Goal: Task Accomplishment & Management: Use online tool/utility

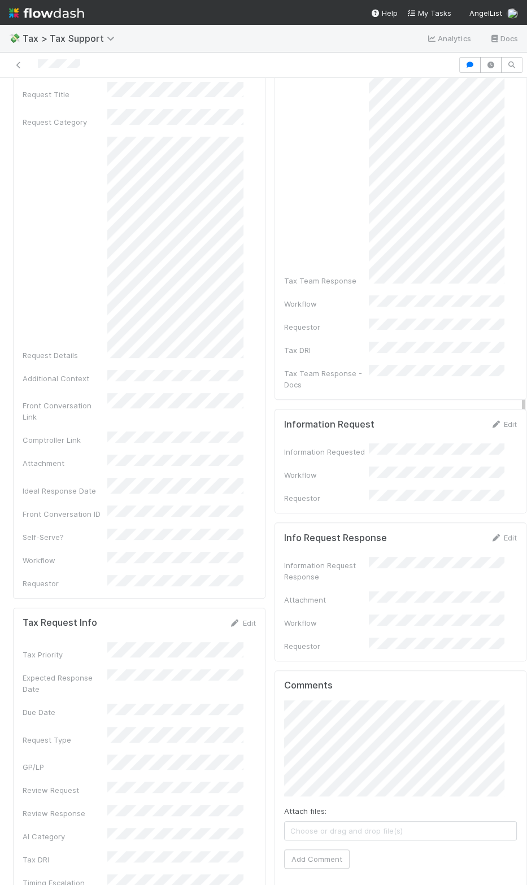
scroll to position [78, 0]
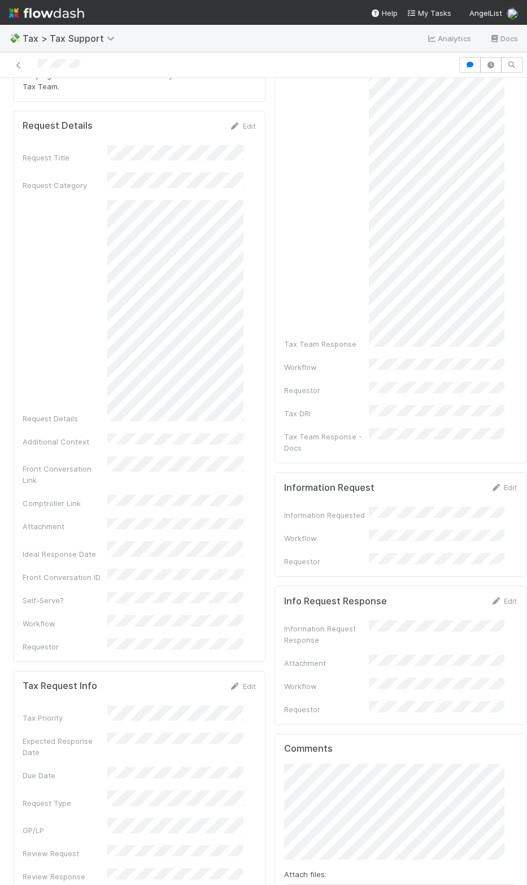
click at [270, 457] on div "Final Response Edit Tax Team Response Workflow Requestor Tax DRI Tax Team Respo…" at bounding box center [401, 619] width 262 height 1172
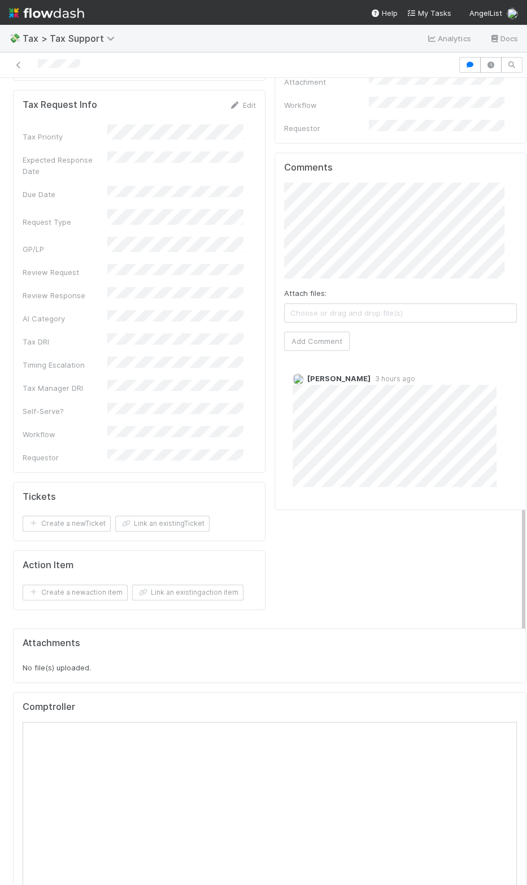
scroll to position [670, 0]
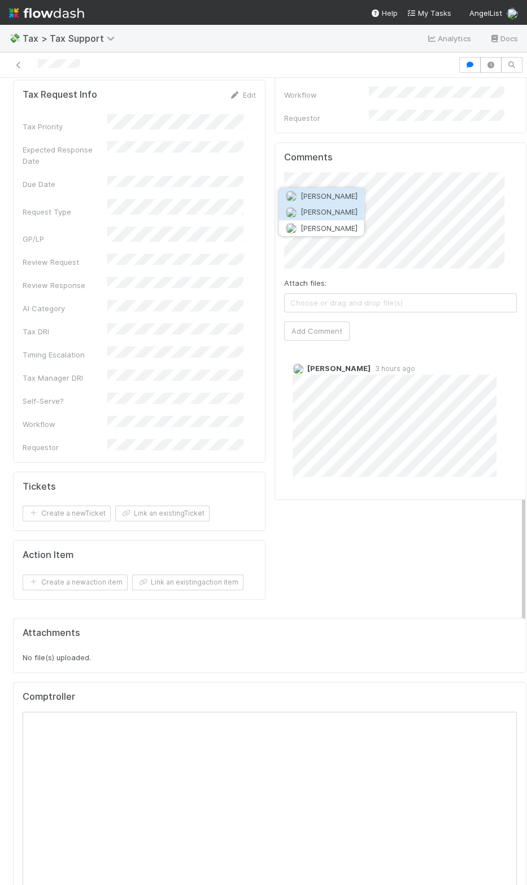
click at [349, 215] on button "Michael Binck" at bounding box center [321, 213] width 85 height 16
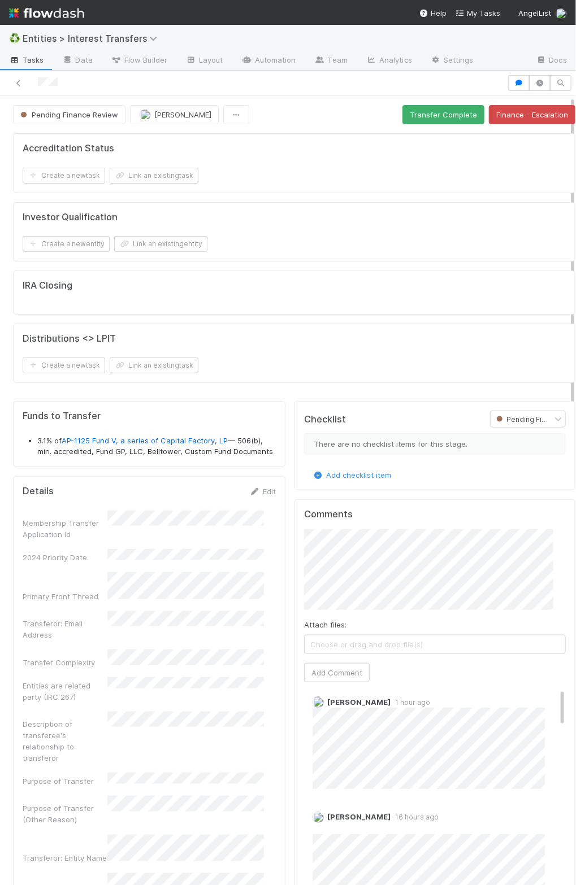
scroll to position [11, 0]
click at [327, 673] on button "Add Comment" at bounding box center [337, 672] width 66 height 19
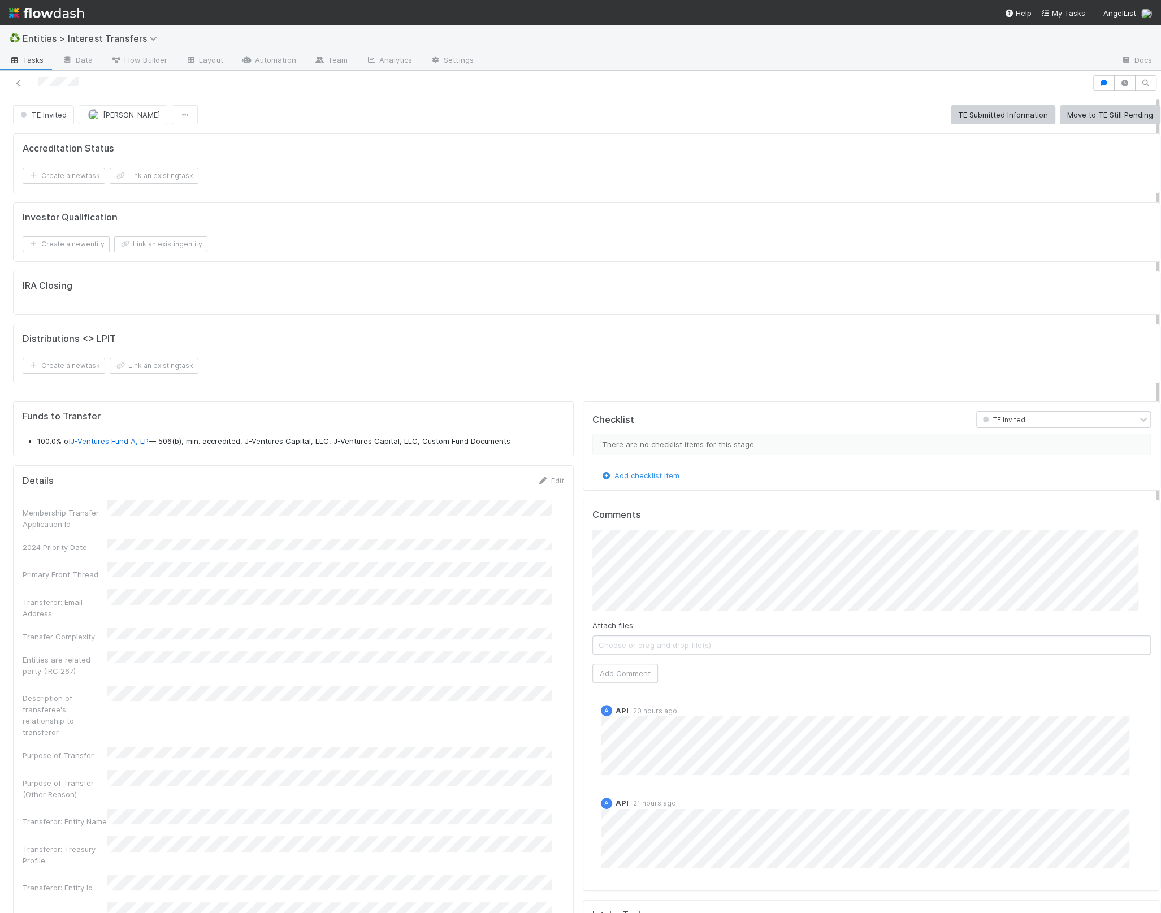
scroll to position [218, 533]
click at [229, 450] on div "Funds to Transfer 100.0% of J-Ventures Fund A, LP — 506(b), min. accredited, J-…" at bounding box center [293, 428] width 561 height 55
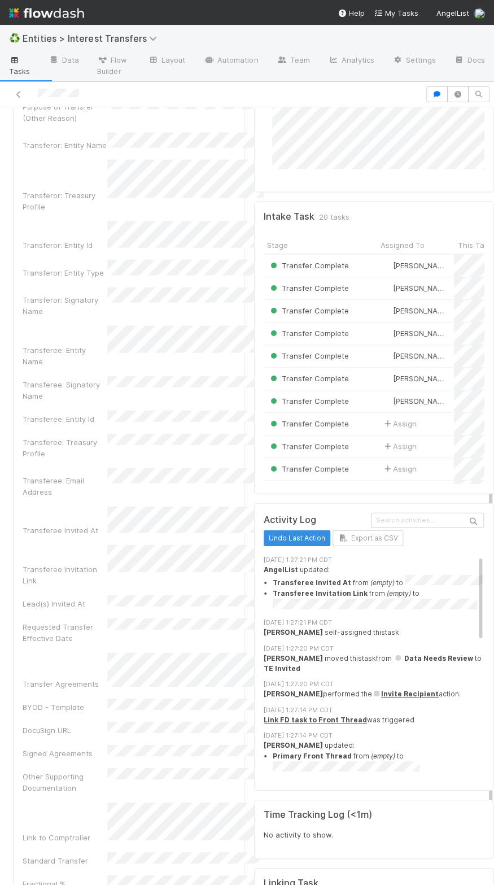
scroll to position [736, 0]
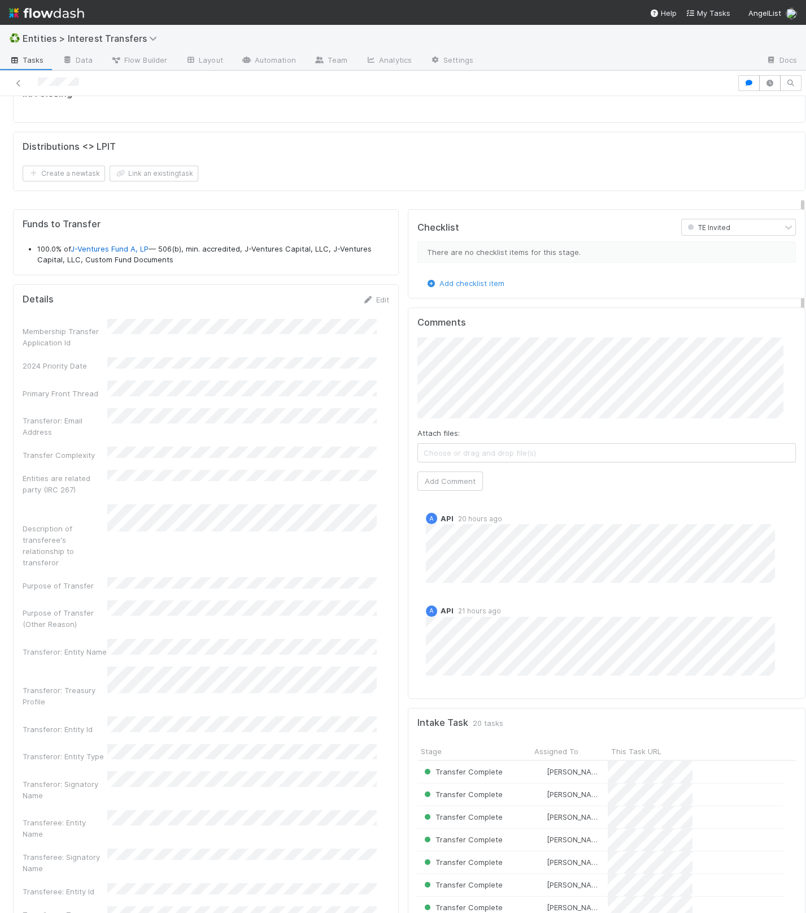
scroll to position [271, 0]
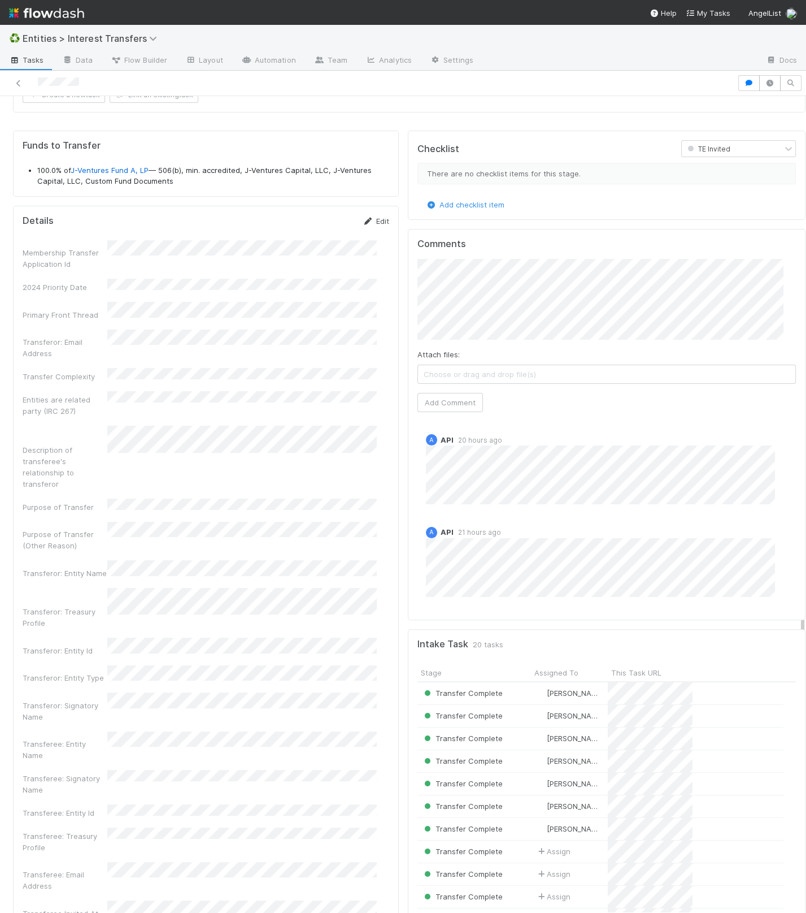
click at [370, 216] on link "Edit" at bounding box center [376, 220] width 27 height 9
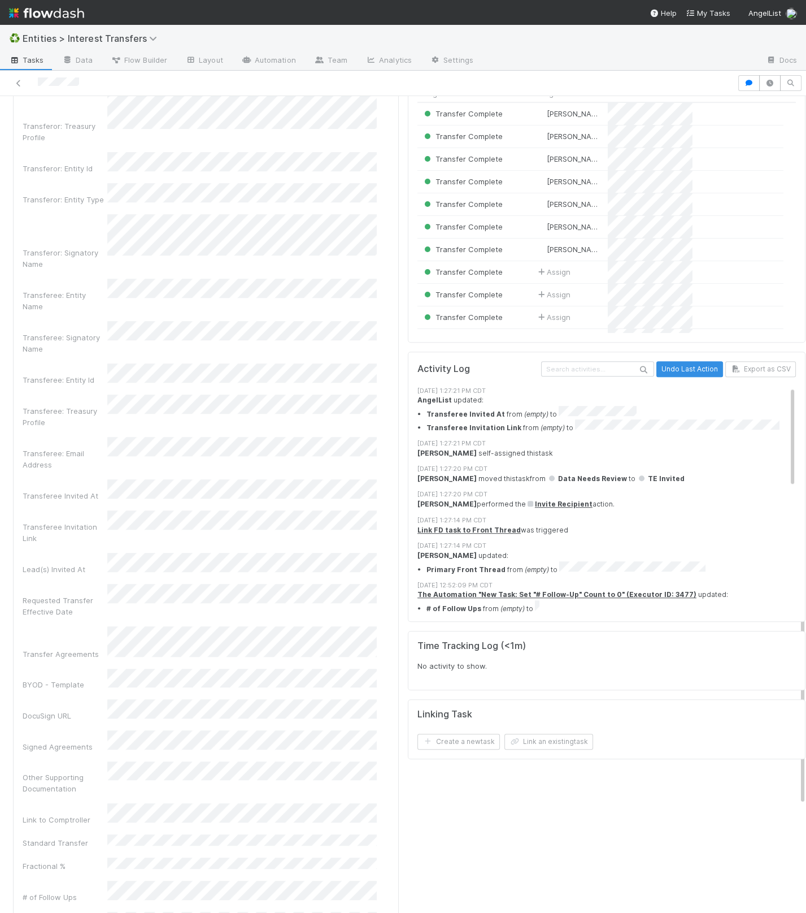
scroll to position [855, 0]
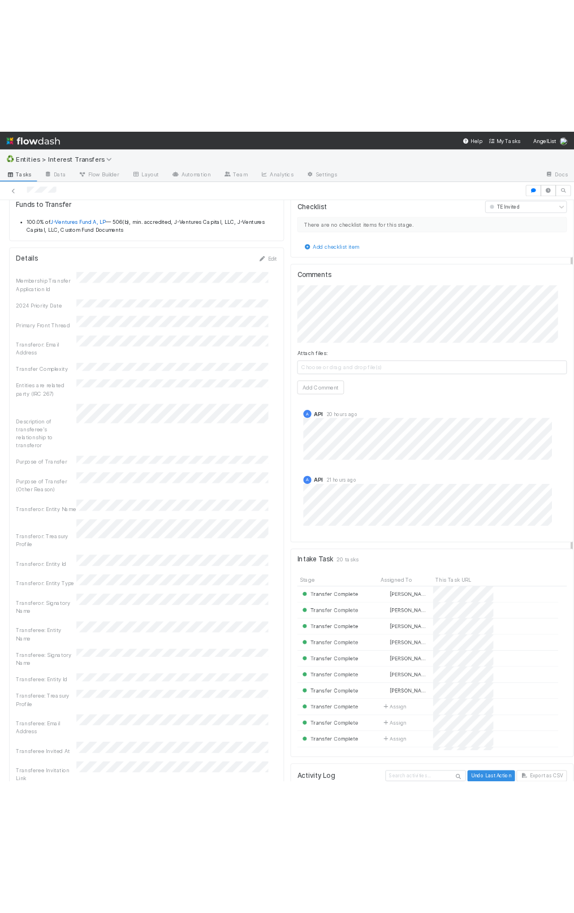
scroll to position [0, 0]
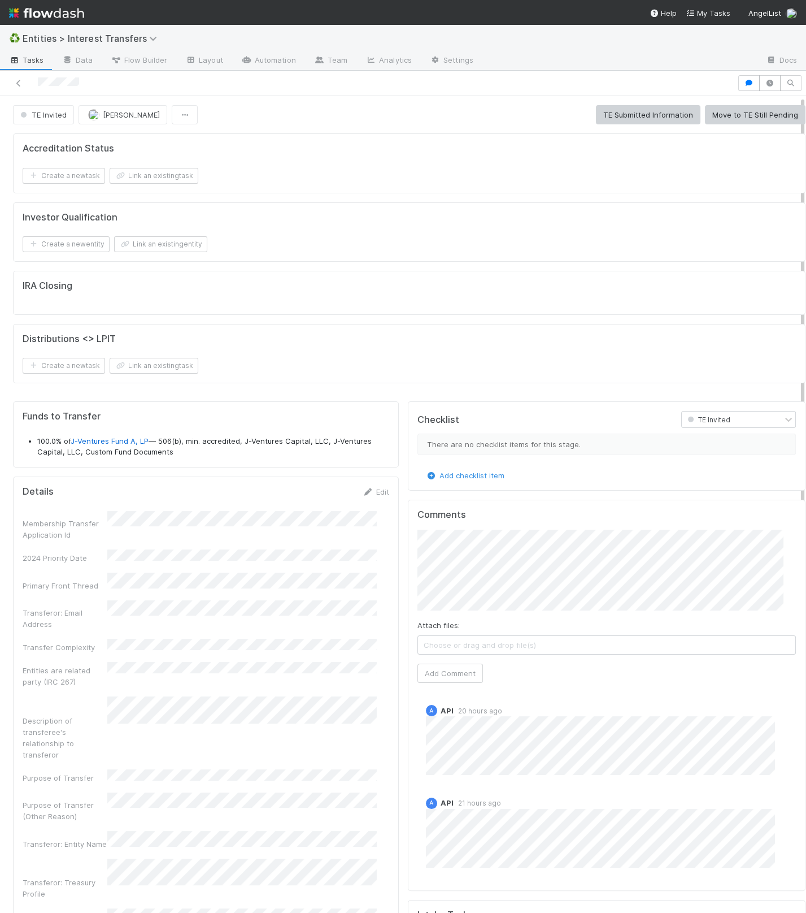
click at [438, 339] on div "Distributions <> LPIT" at bounding box center [410, 338] width 774 height 11
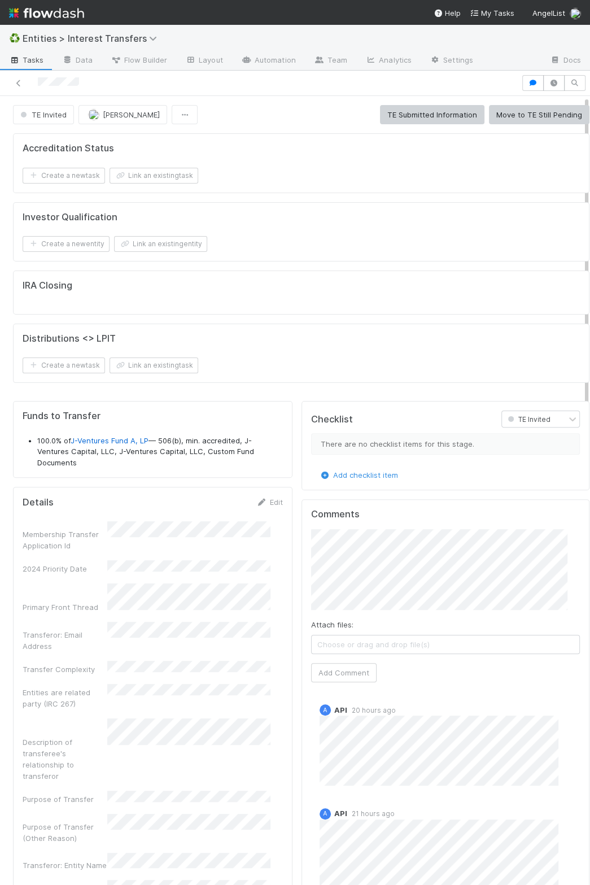
scroll to position [218, 244]
click at [218, 242] on div "Create a new entity Link an existing entity" at bounding box center [302, 244] width 558 height 16
click at [18, 82] on icon at bounding box center [18, 83] width 11 height 7
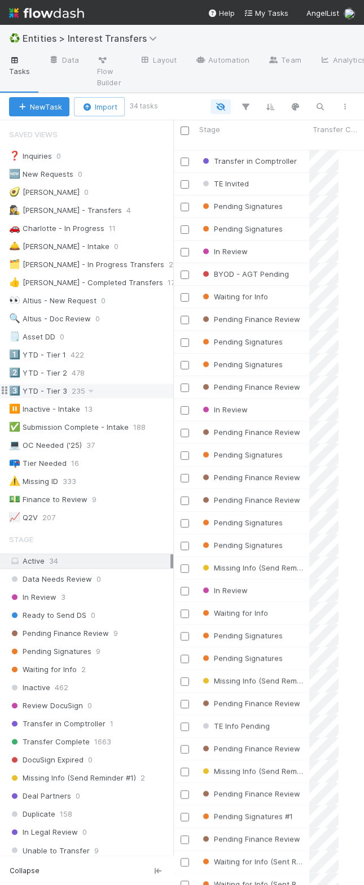
scroll to position [732, 153]
click at [324, 103] on icon "button" at bounding box center [320, 107] width 11 height 10
type input "Cristian Oppliger"
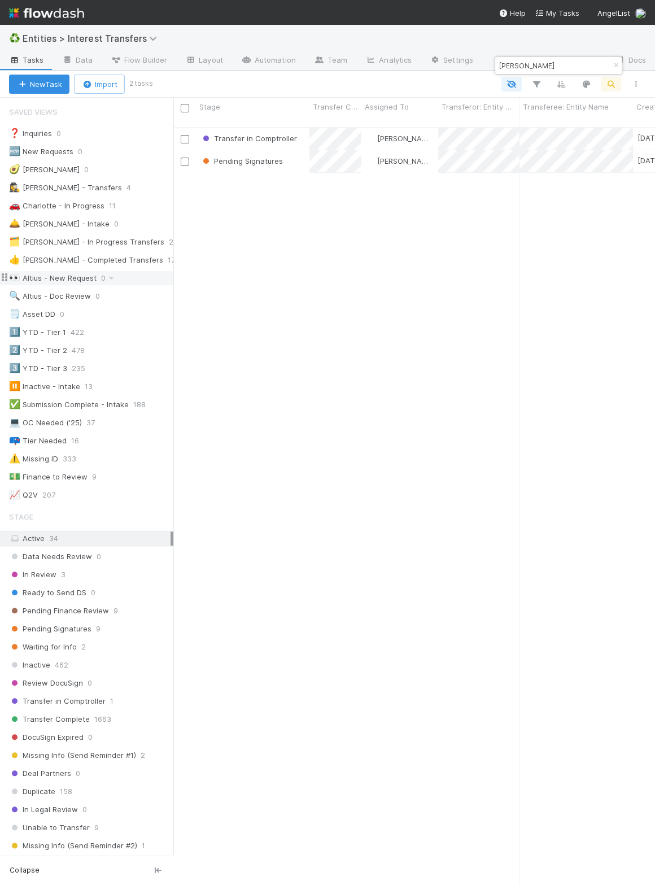
scroll to position [755, 468]
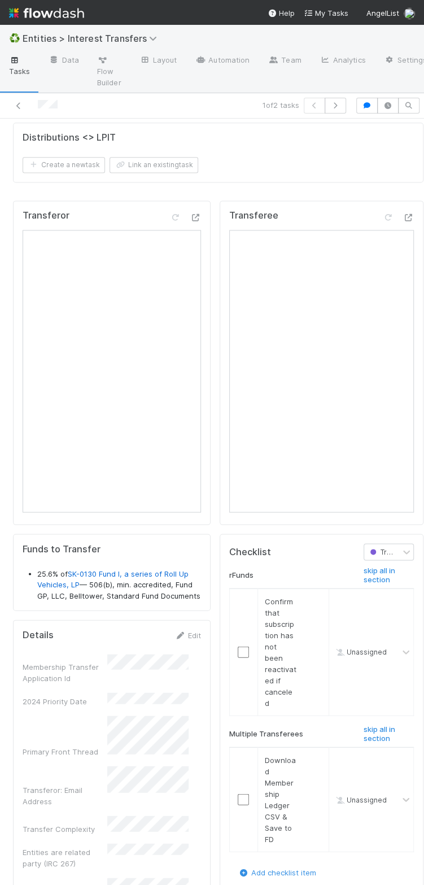
scroll to position [827, 0]
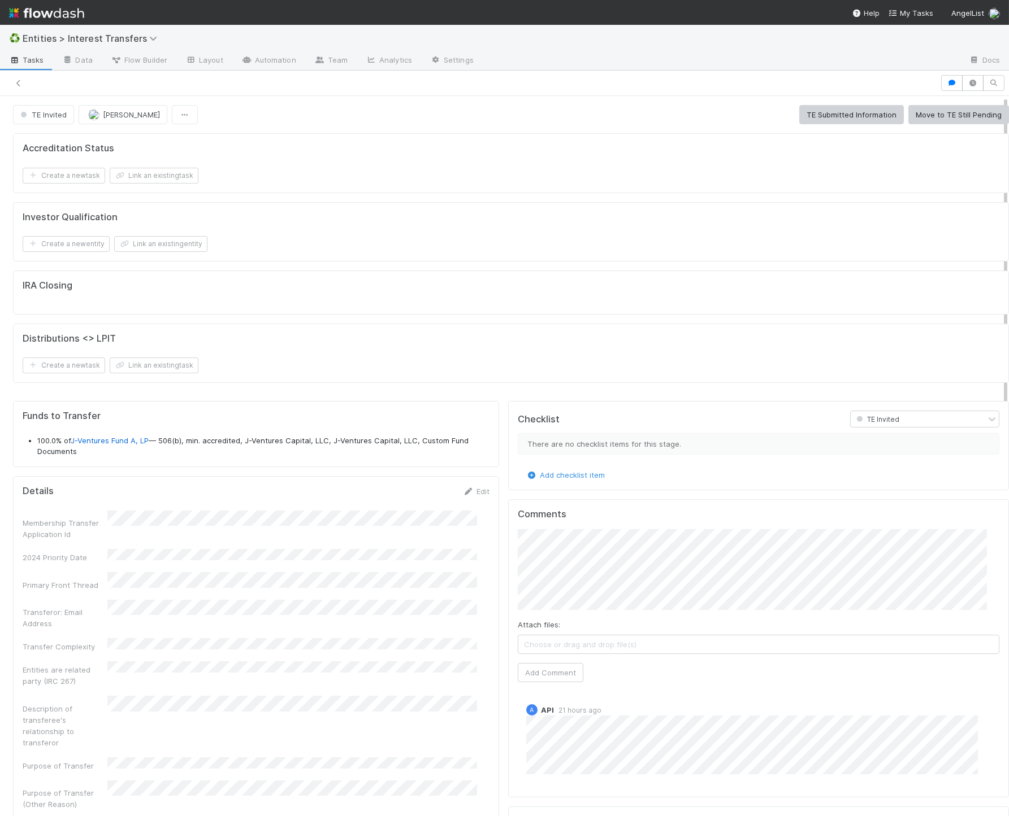
scroll to position [218, 457]
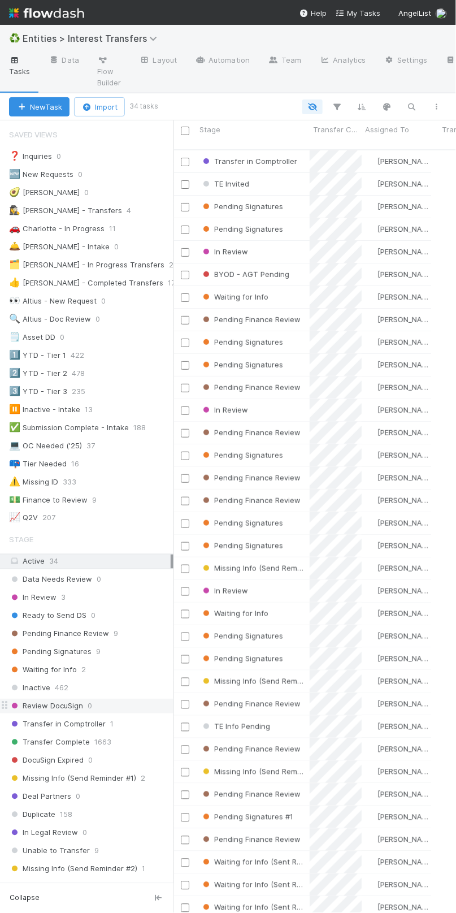
scroll to position [35, 0]
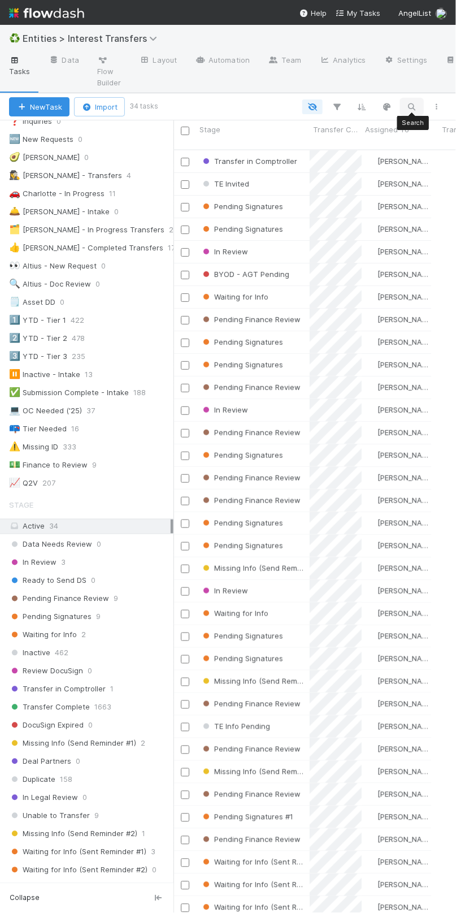
click at [412, 106] on icon "button" at bounding box center [411, 107] width 11 height 10
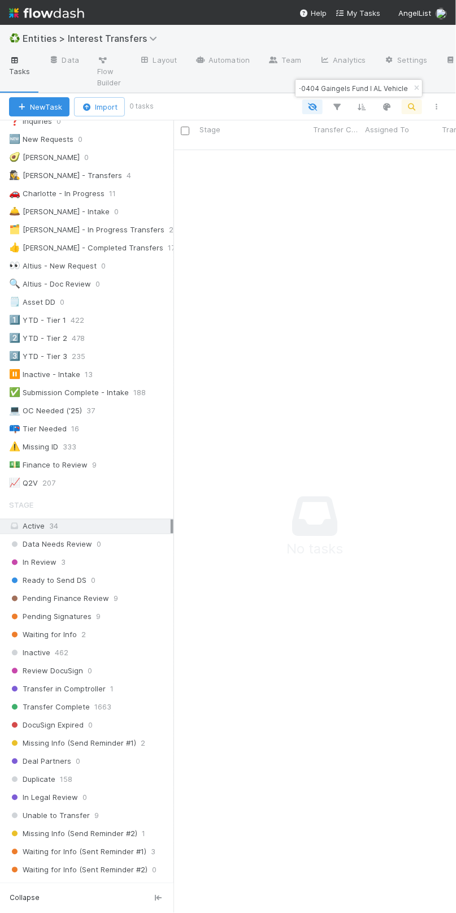
scroll to position [0, 0]
click at [329, 89] on input "MI-0404 Gaingels Fund I AL Vehicle" at bounding box center [353, 88] width 113 height 14
paste input "Finalization LLC"
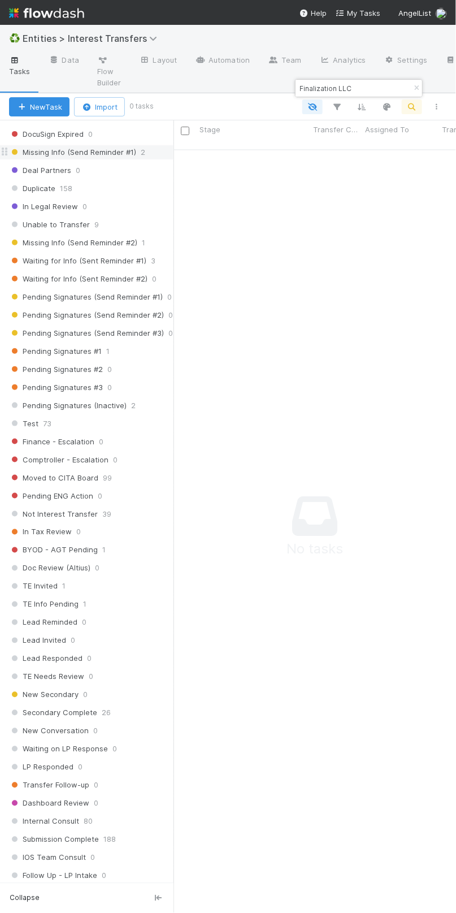
scroll to position [882, 0]
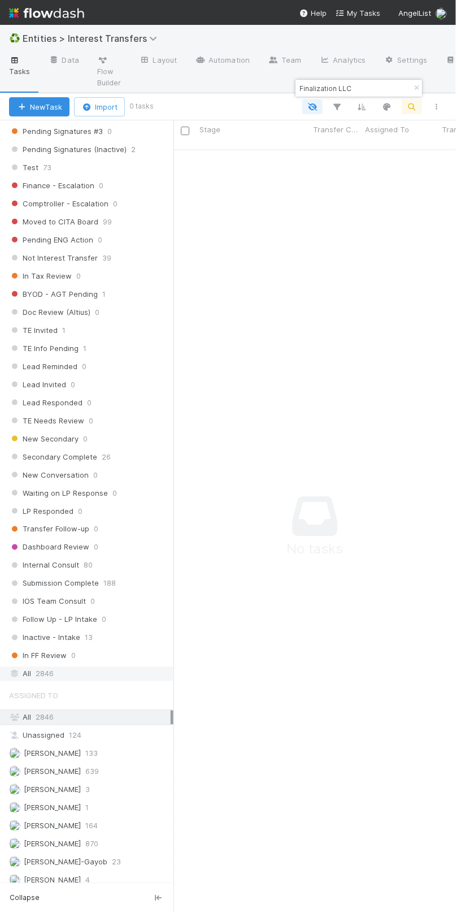
click at [41, 667] on span "2846" at bounding box center [45, 674] width 18 height 14
click at [355, 84] on input "Finalization LLC" at bounding box center [353, 88] width 113 height 14
click at [325, 90] on input "Finalization LLC" at bounding box center [353, 88] width 113 height 14
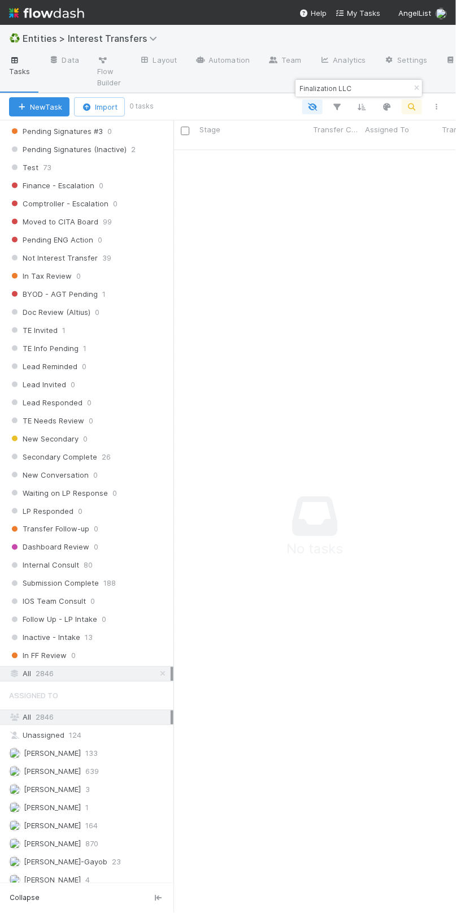
click at [325, 90] on input "Finalization LLC" at bounding box center [353, 88] width 113 height 14
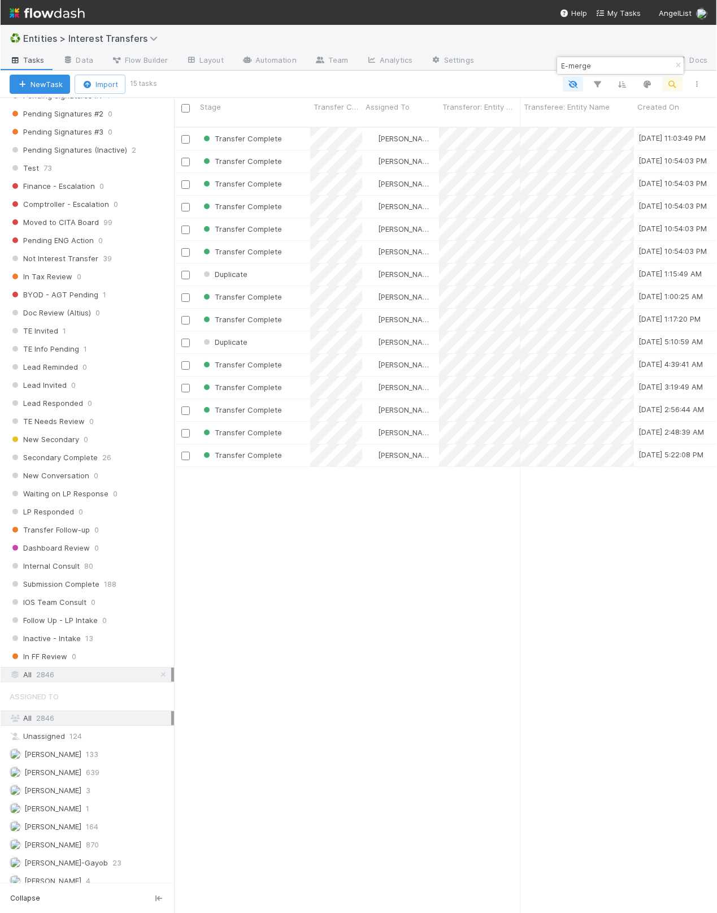
scroll to position [783, 530]
click at [570, 66] on input "E-merge" at bounding box center [614, 66] width 113 height 14
paste input "MI-0404 Gaingels Fund I AL Vehicle, a series of Zachary Ginsburg Funds, LP"
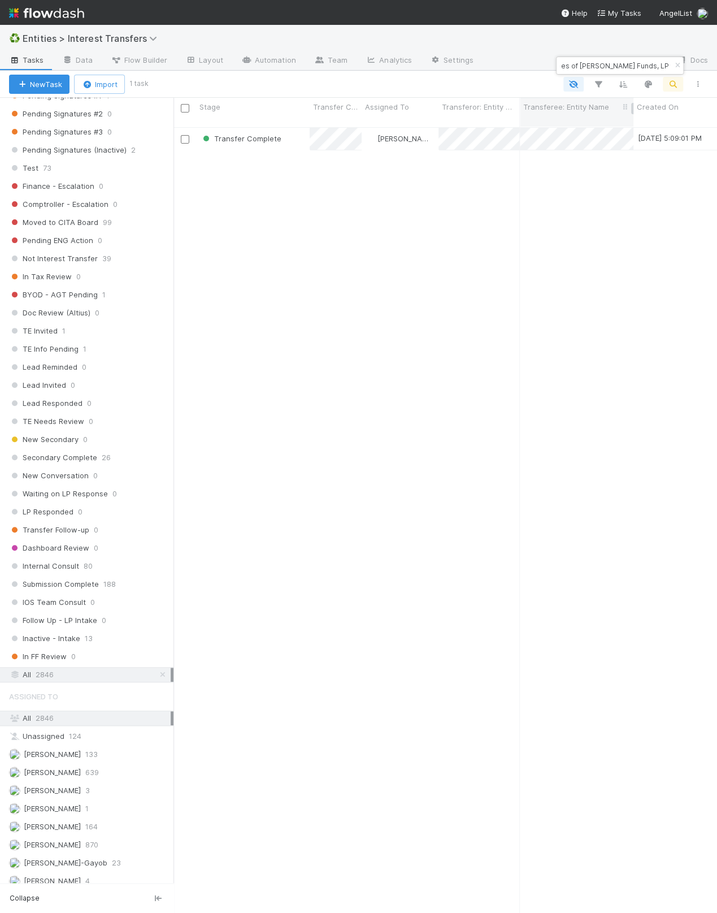
type input "MI-0404 Gaingels Fund I AL Vehicle, a series of Zachary Ginsburg Funds, LP"
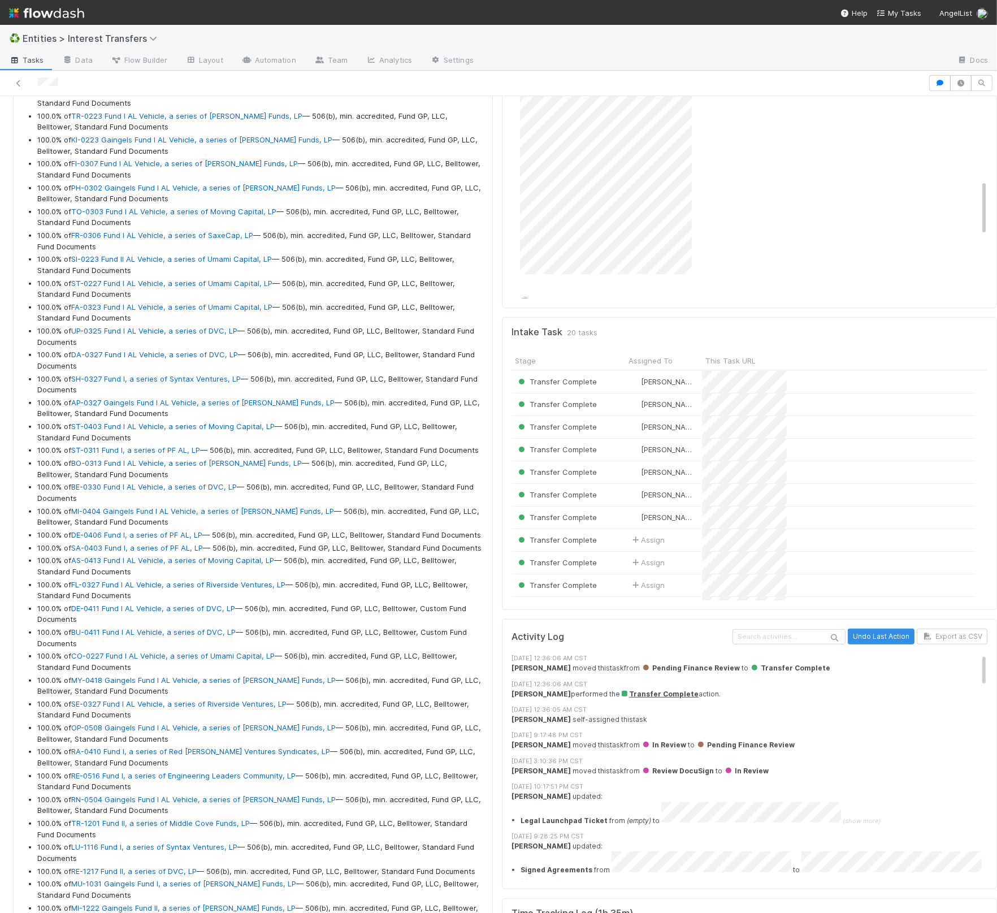
scroll to position [218, 450]
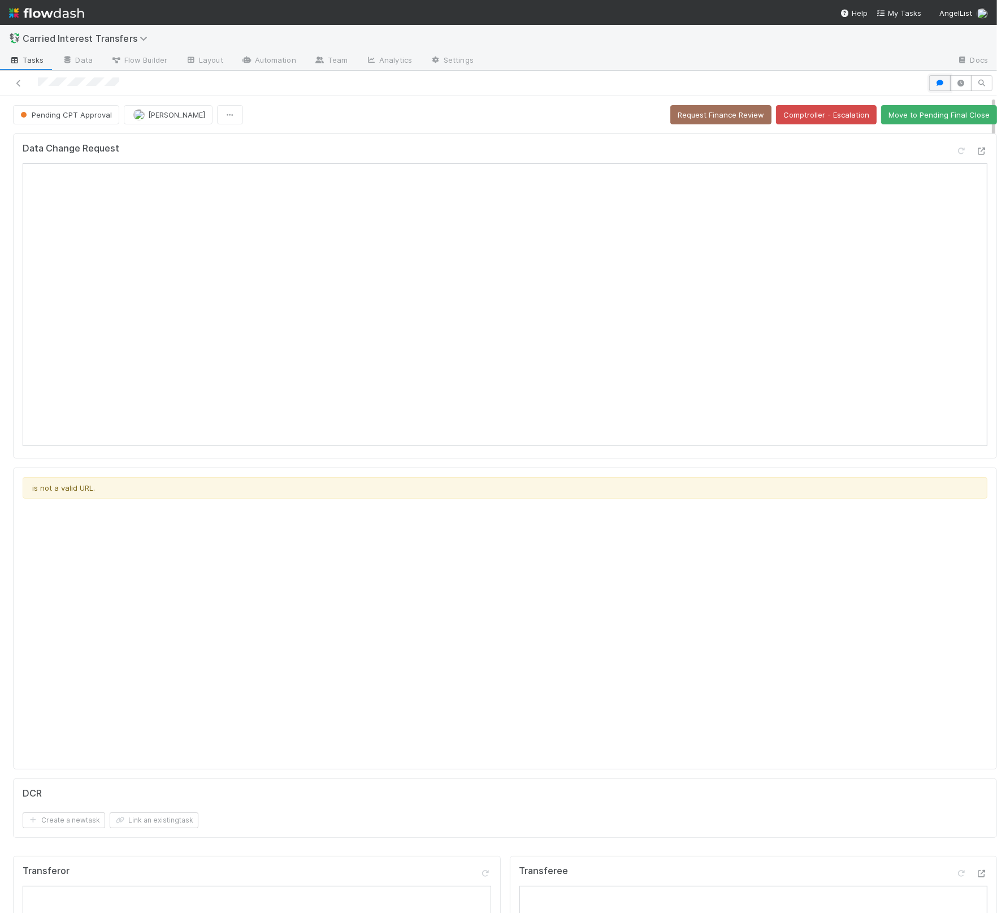
click at [929, 78] on button "button" at bounding box center [939, 83] width 21 height 16
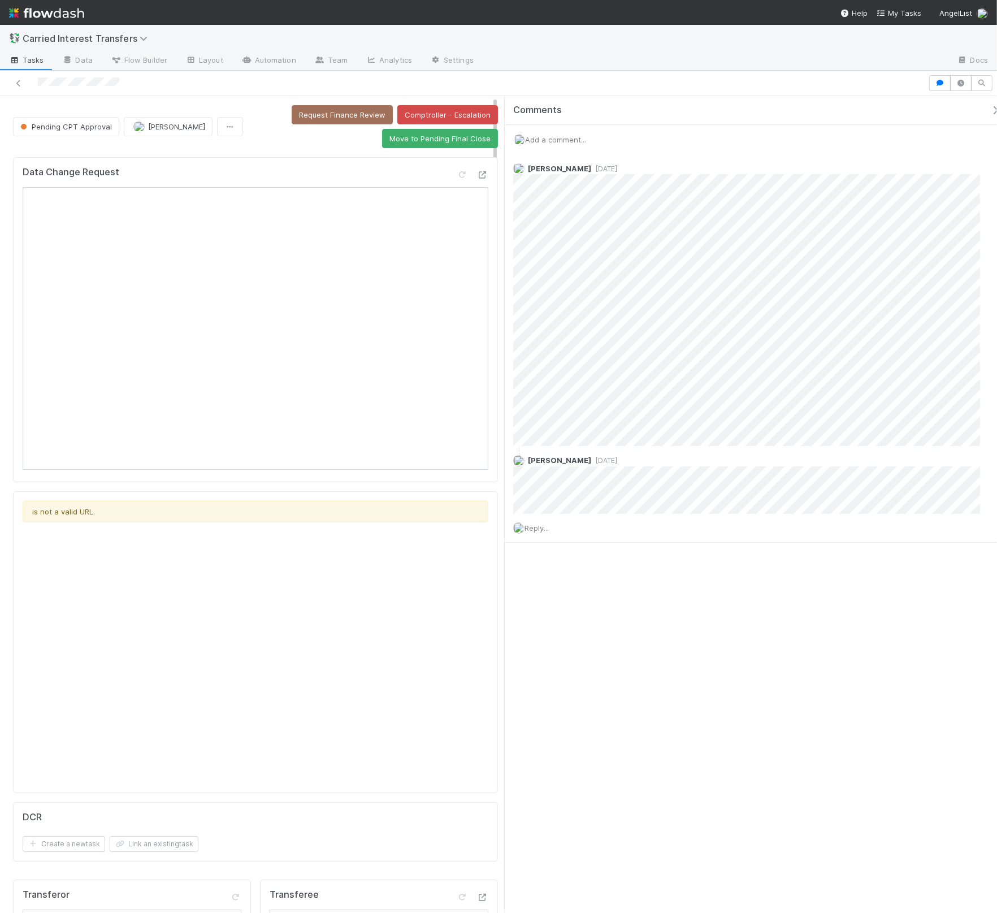
click at [989, 111] on icon "button" at bounding box center [994, 110] width 11 height 9
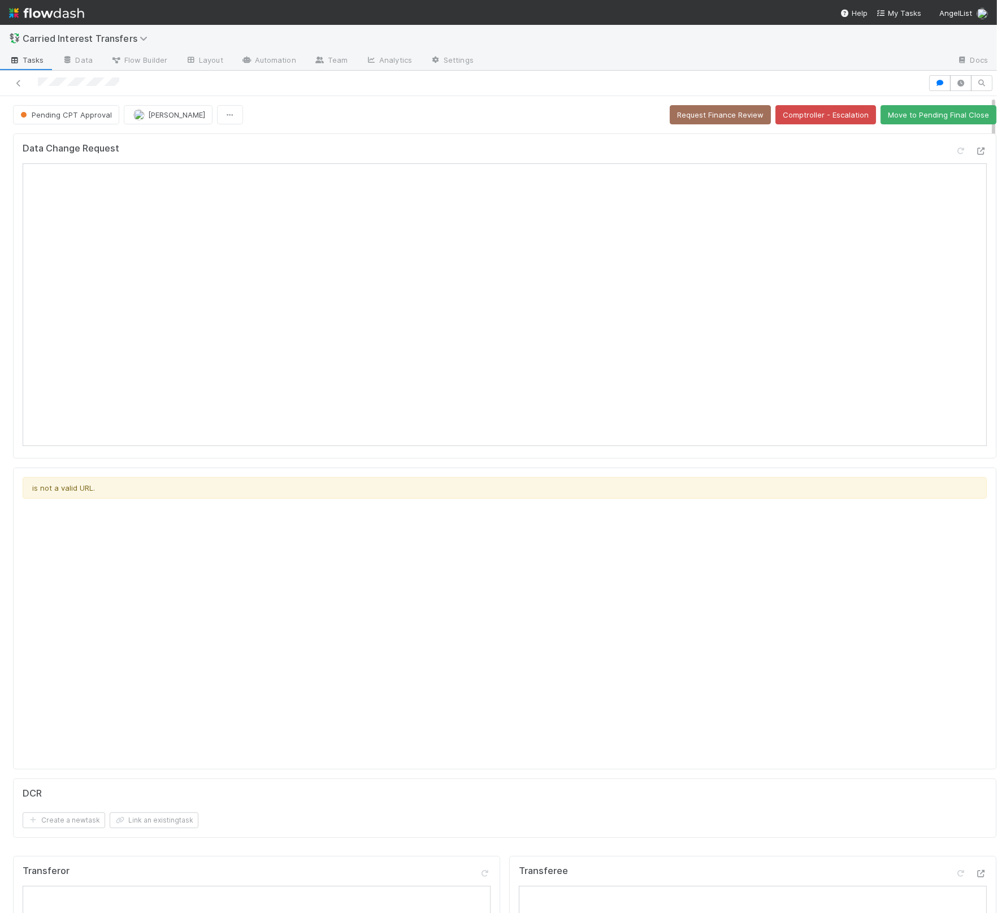
click at [713, 70] on div at bounding box center [715, 61] width 465 height 18
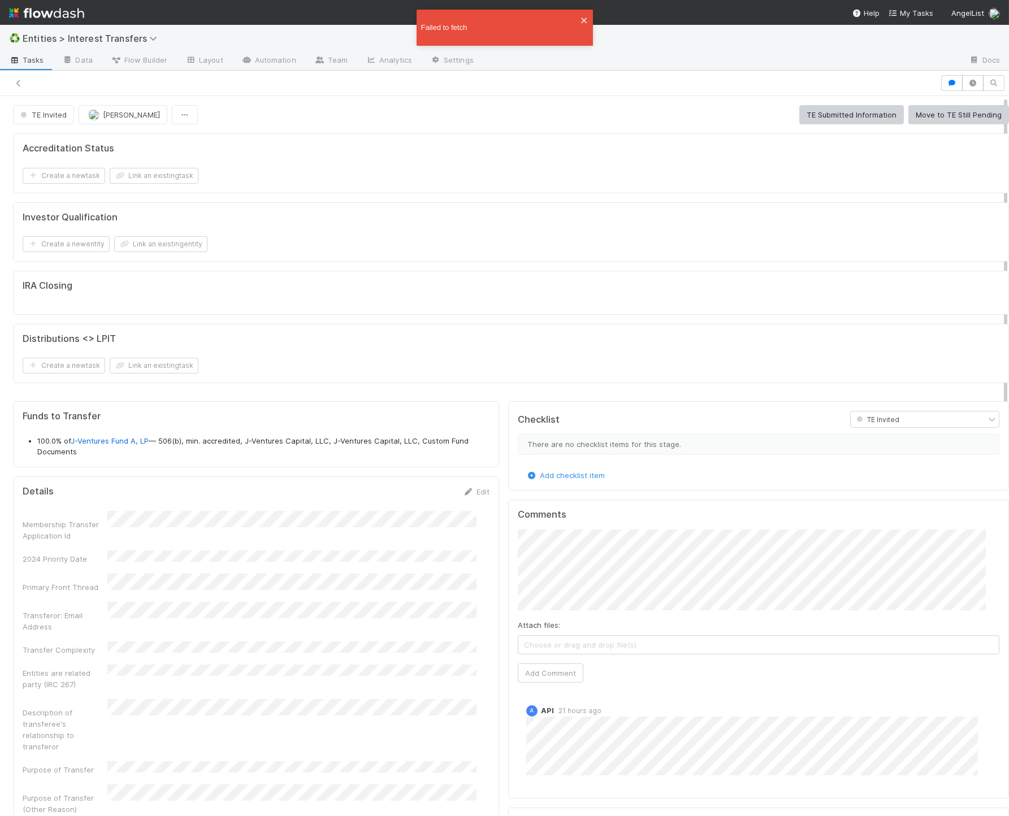
scroll to position [218, 455]
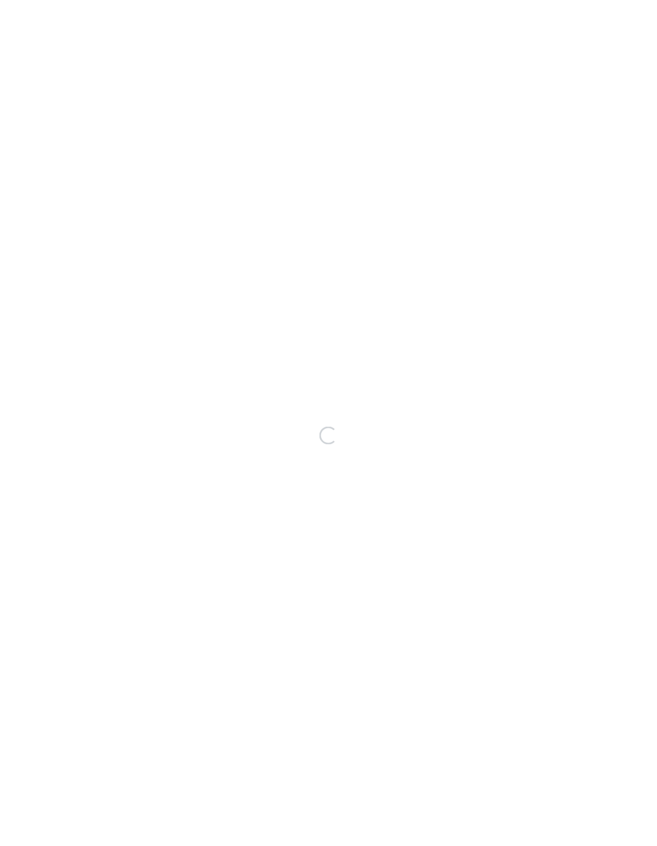
click at [262, 361] on div "Loading..." at bounding box center [328, 435] width 657 height 821
